Goal: Navigation & Orientation: Understand site structure

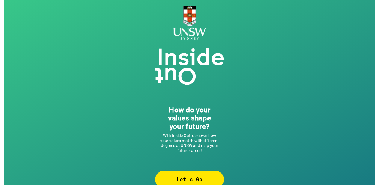
scroll to position [12, 0]
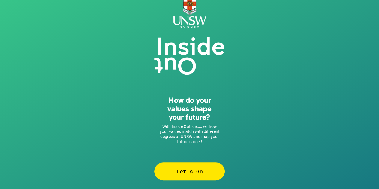
click at [186, 175] on div "Let’s Go" at bounding box center [189, 172] width 70 height 18
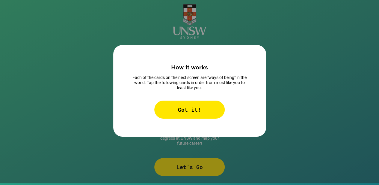
click at [205, 101] on div "Got it!" at bounding box center [189, 109] width 70 height 18
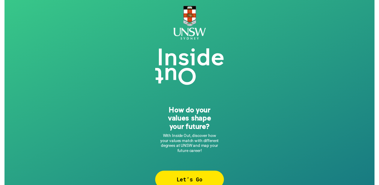
scroll to position [12, 0]
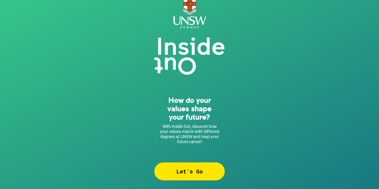
click at [187, 171] on div "Let’s Go" at bounding box center [189, 172] width 70 height 18
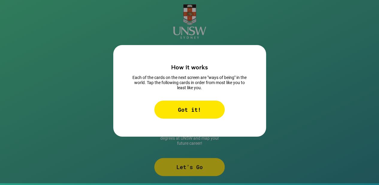
click at [217, 100] on div "Got it!" at bounding box center [189, 109] width 70 height 18
